Goal: Find specific page/section: Find specific page/section

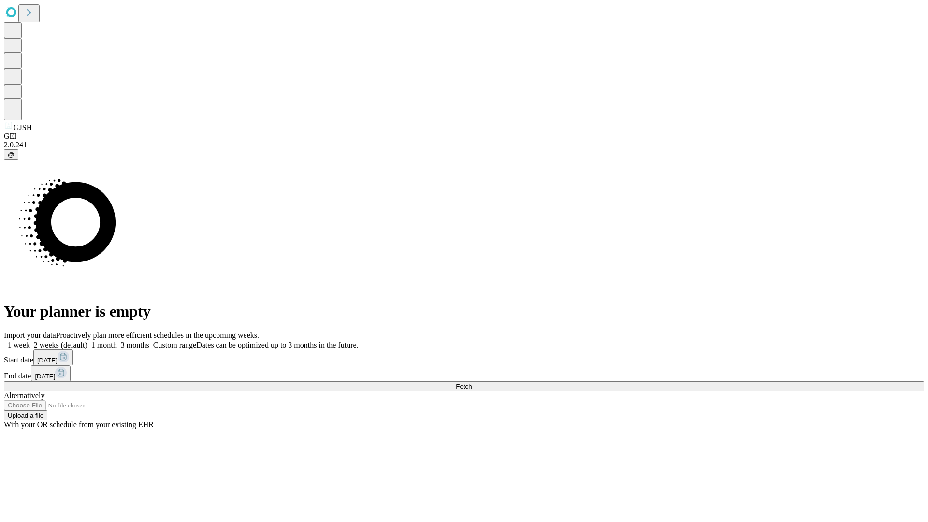
click at [472, 383] on span "Fetch" at bounding box center [464, 386] width 16 height 7
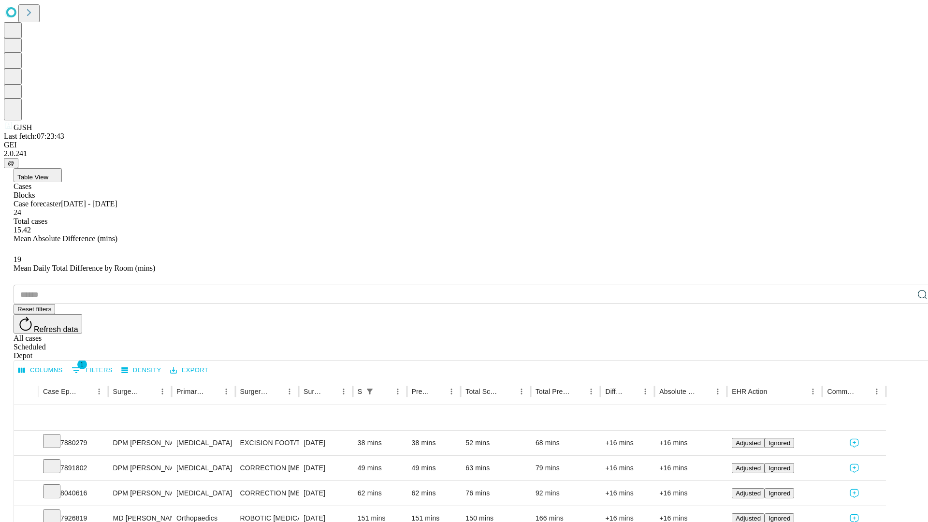
scroll to position [32, 0]
click at [57, 435] on icon at bounding box center [52, 440] width 10 height 10
